Goal: Transaction & Acquisition: Purchase product/service

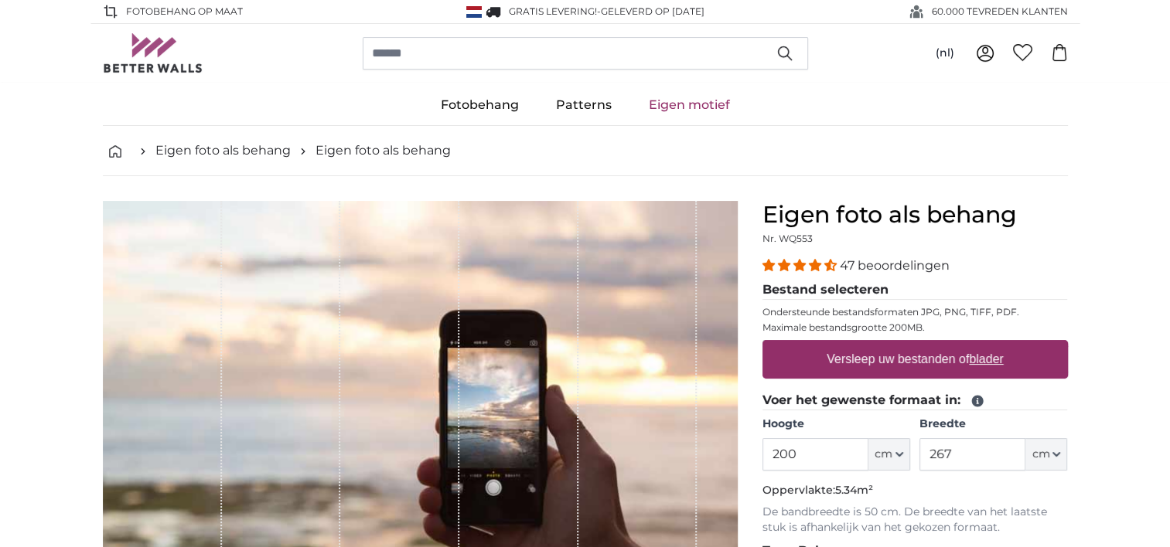
click at [865, 365] on label "Versleep uw bestanden of blader" at bounding box center [914, 359] width 189 height 31
click at [865, 345] on input "Versleep uw bestanden of blader" at bounding box center [914, 342] width 305 height 5
type input "**********"
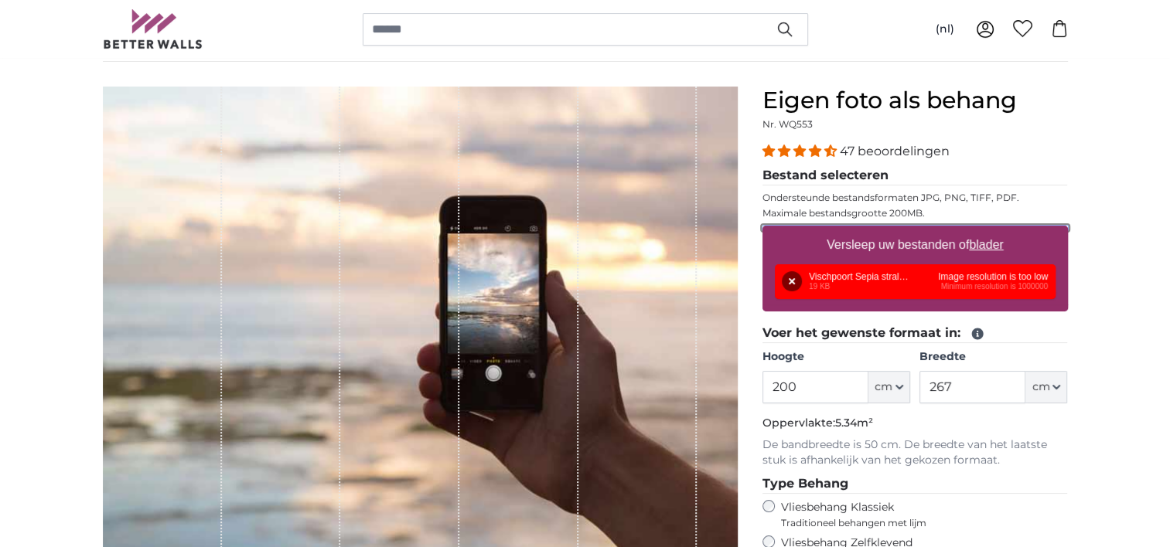
scroll to position [118, 0]
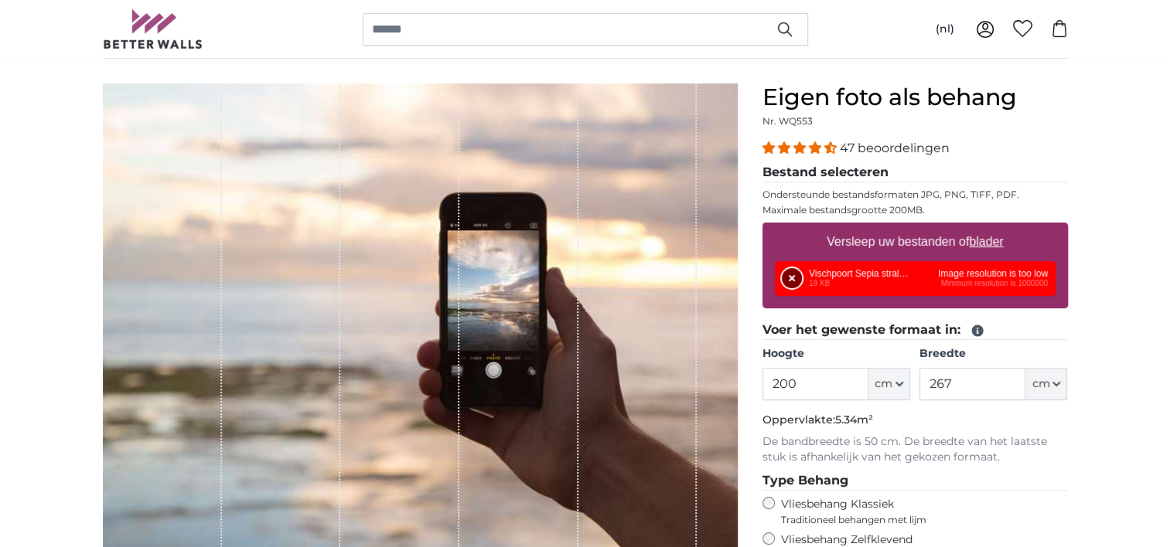
click at [788, 278] on button "Verwijderen" at bounding box center [792, 278] width 20 height 20
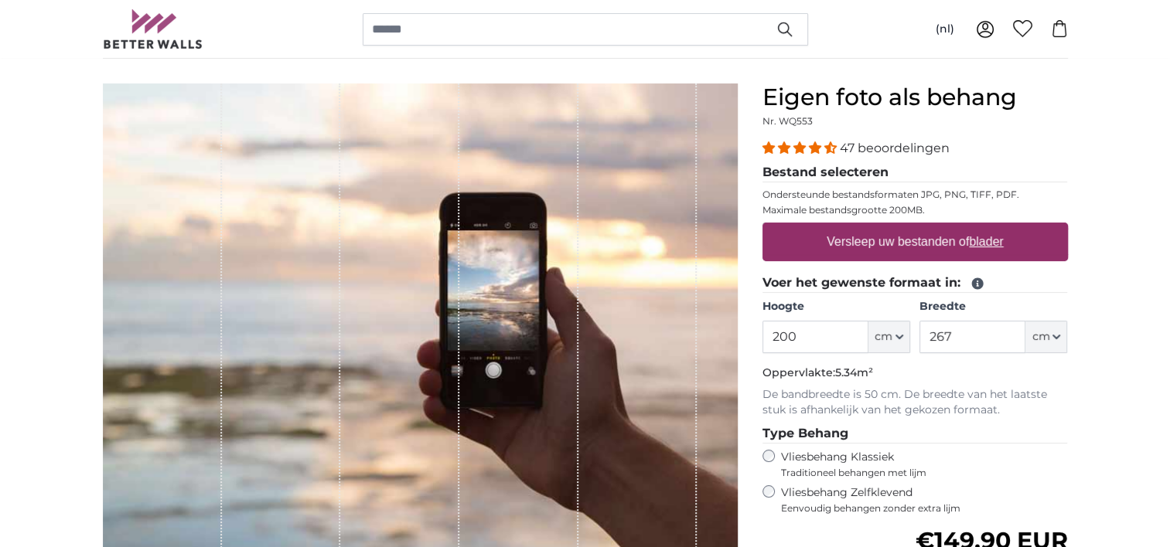
click at [986, 244] on u "blader" at bounding box center [986, 241] width 34 height 13
click at [986, 227] on input "Versleep uw bestanden of blader" at bounding box center [914, 225] width 305 height 5
type input "**********"
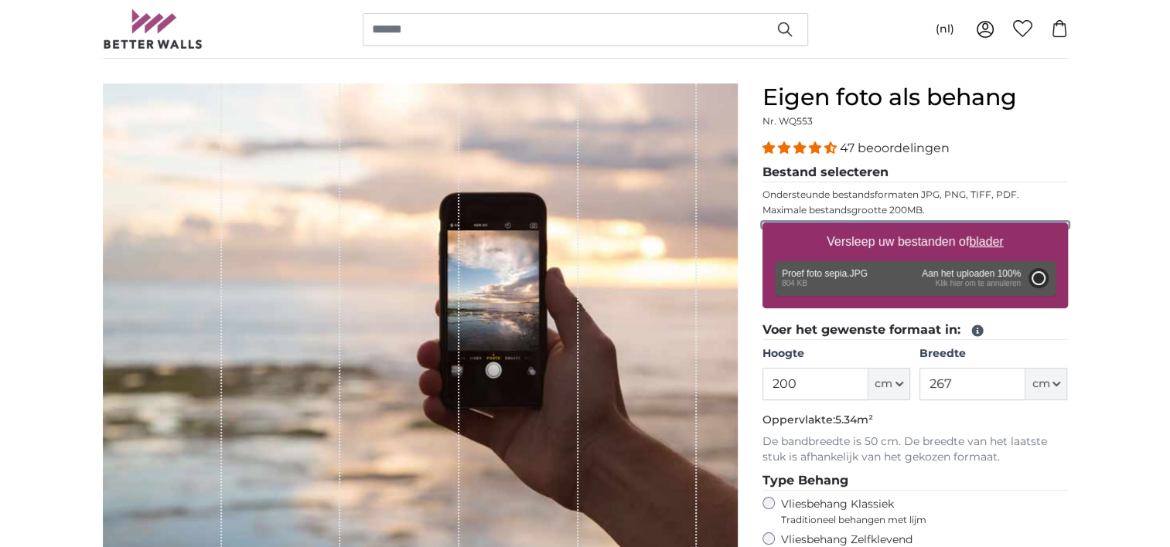
type input "105"
type input "147"
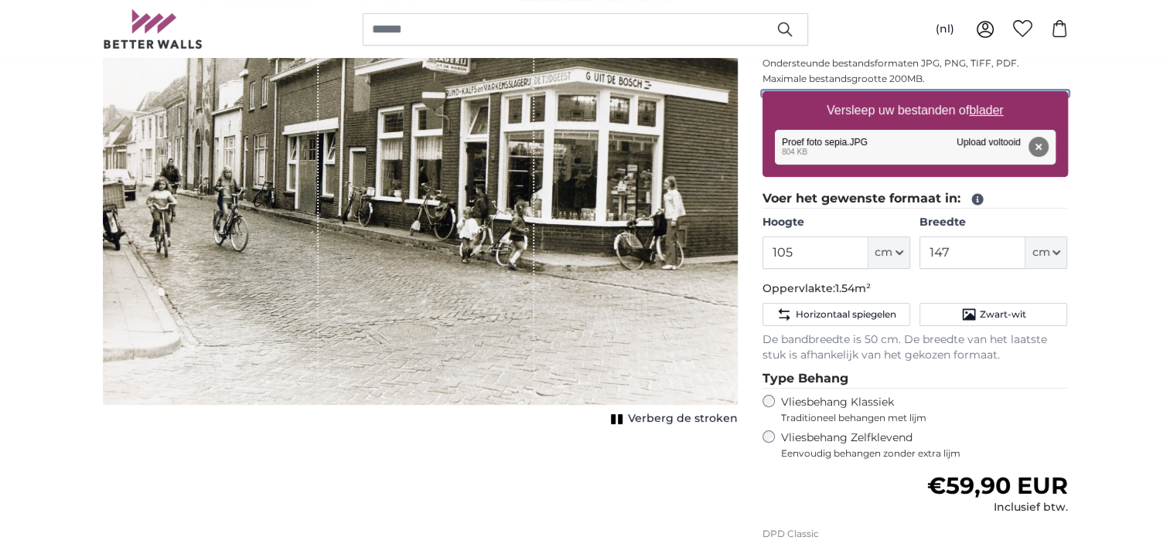
scroll to position [224, 0]
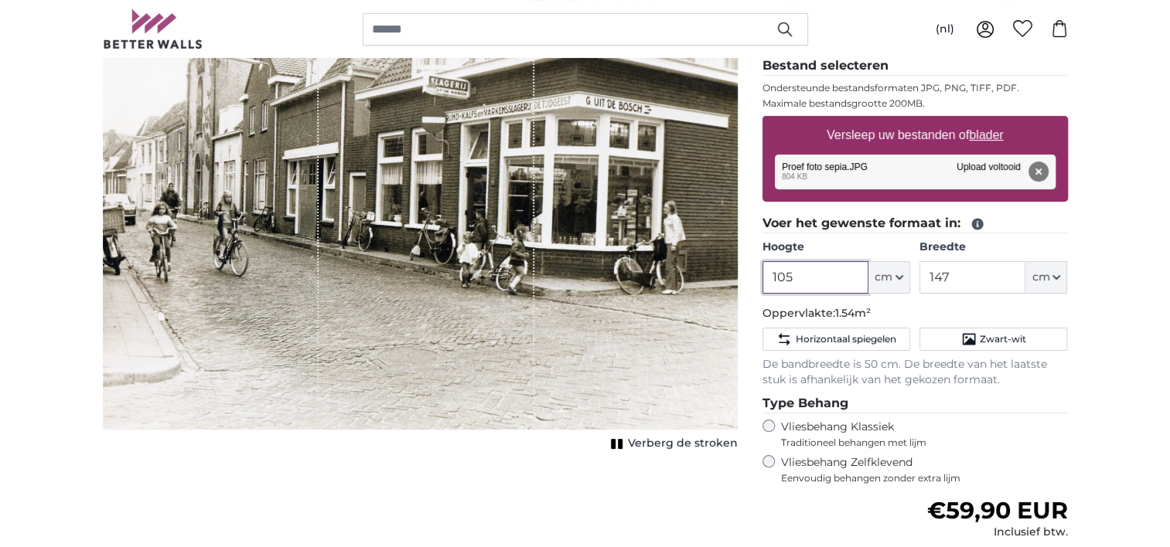
click at [801, 273] on input "105" at bounding box center [815, 277] width 106 height 32
type input "1"
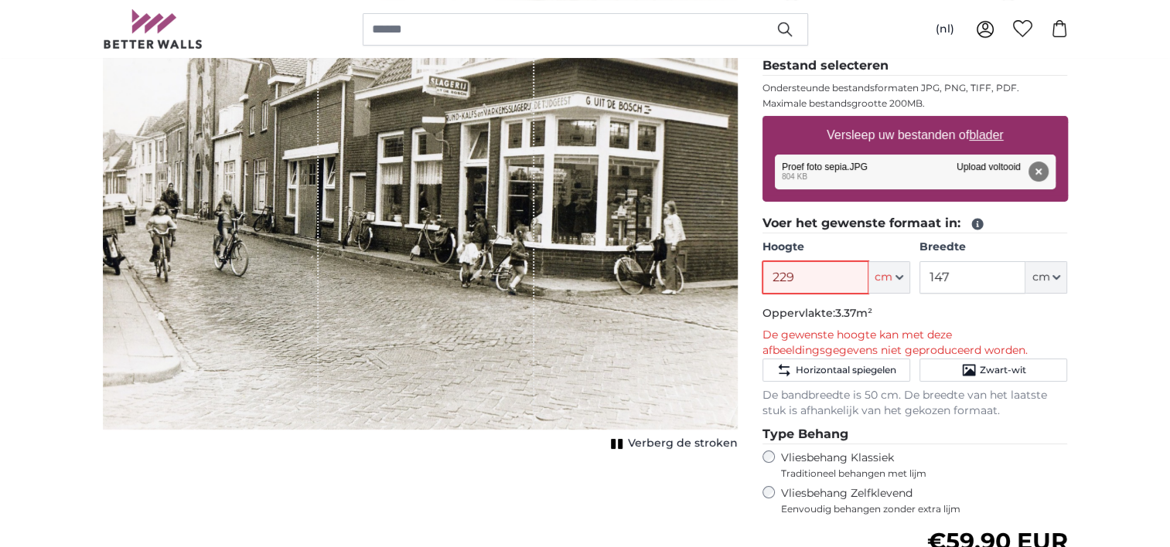
type input "229"
click at [943, 268] on input "147" at bounding box center [972, 277] width 106 height 32
click at [954, 272] on input "147" at bounding box center [972, 277] width 106 height 32
type input "110"
click at [1035, 173] on button "Verwijderen" at bounding box center [1038, 172] width 20 height 20
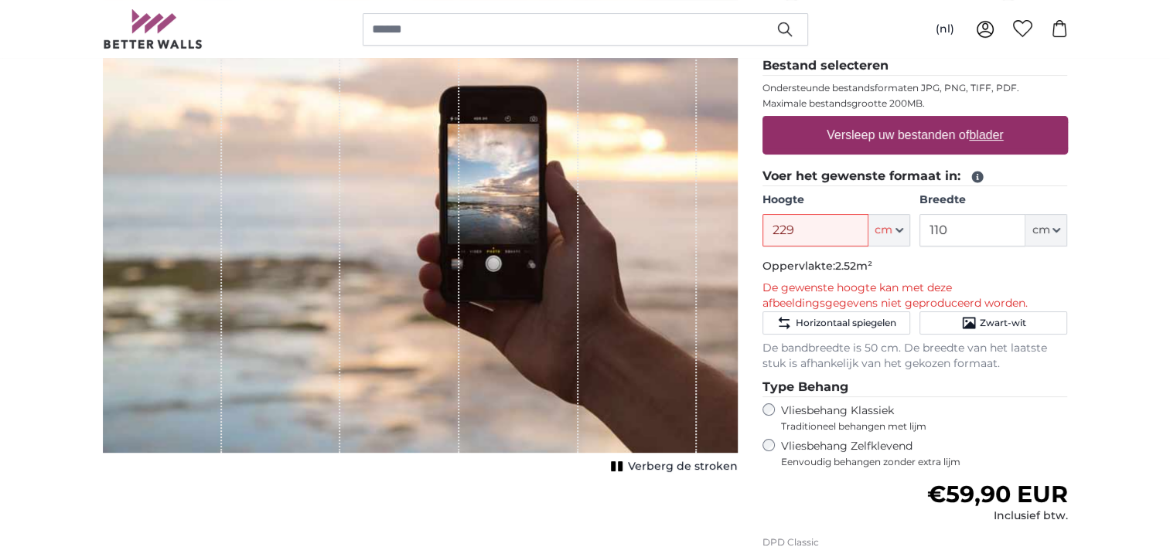
click at [980, 138] on u "blader" at bounding box center [986, 134] width 34 height 13
click at [980, 121] on input "Versleep uw bestanden of blader" at bounding box center [914, 118] width 305 height 5
type input "**********"
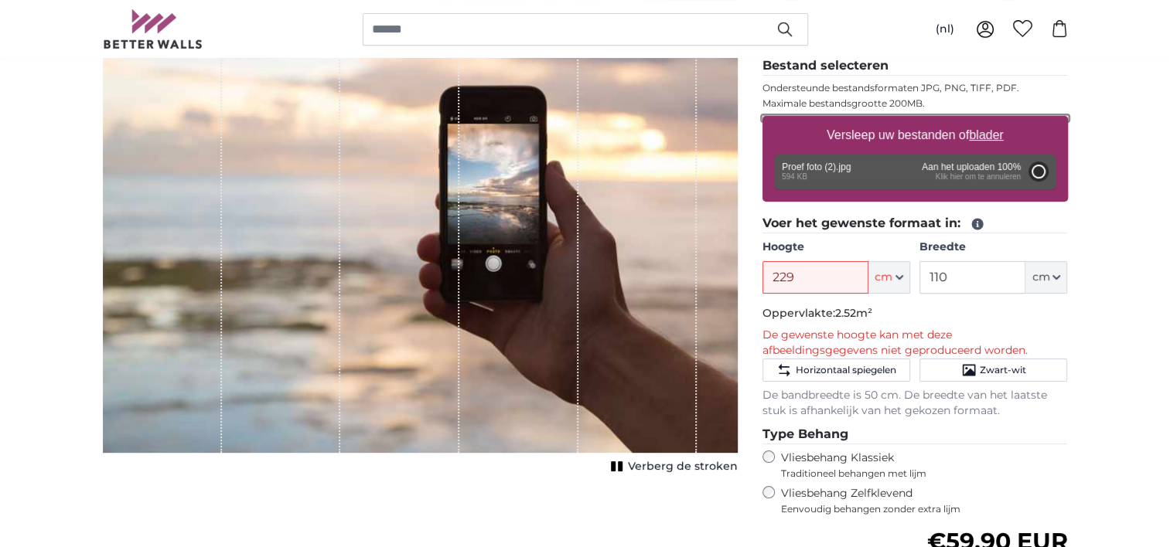
type input "105"
type input "147"
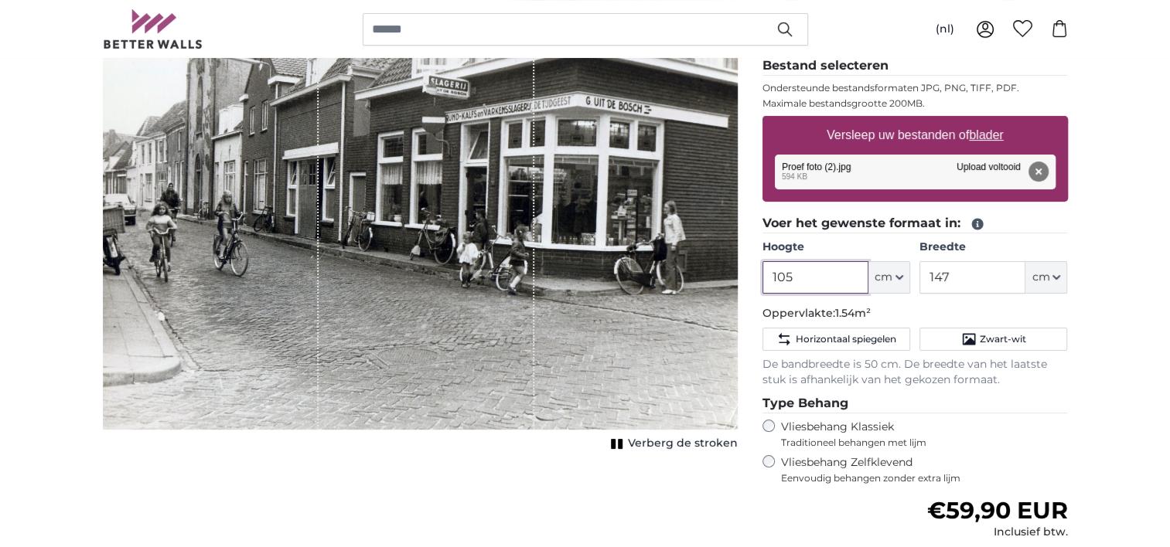
click at [820, 278] on input "105" at bounding box center [815, 277] width 106 height 32
type input "1"
type input "229"
